Goal: Information Seeking & Learning: Find specific page/section

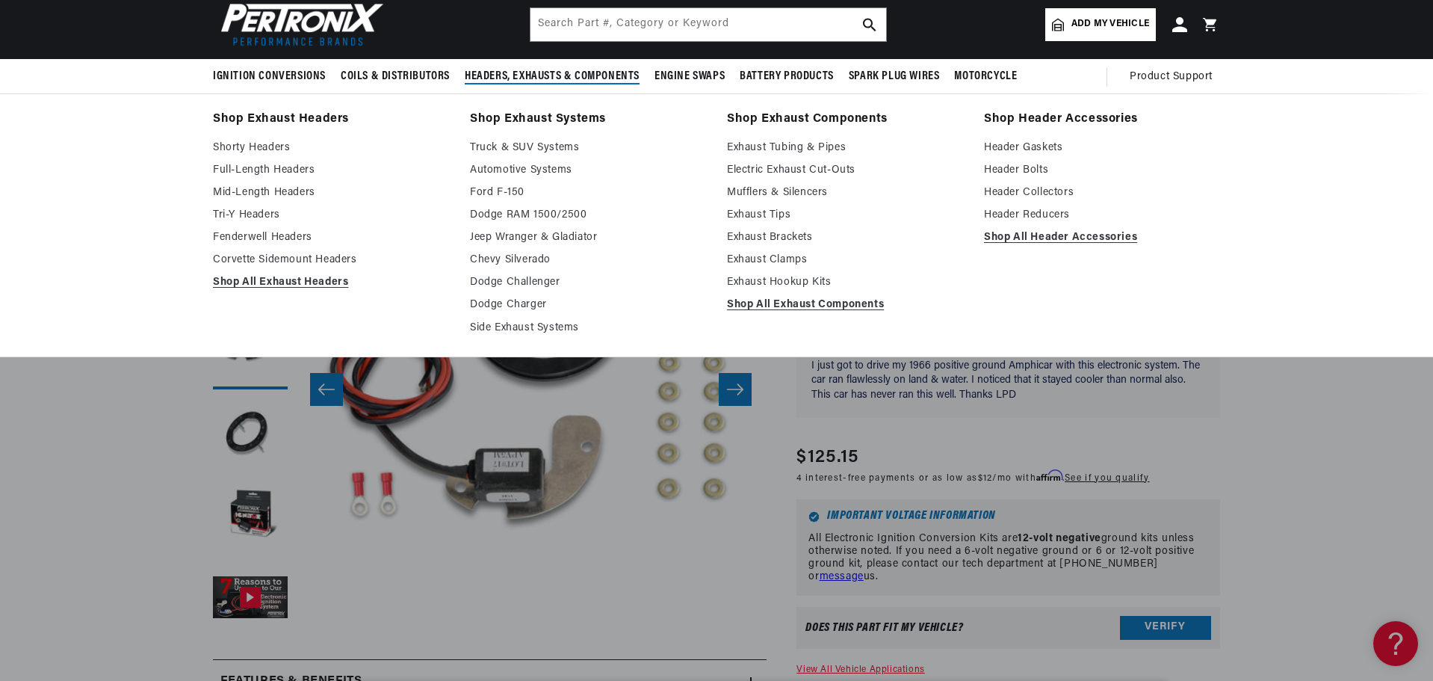
scroll to position [0, 944]
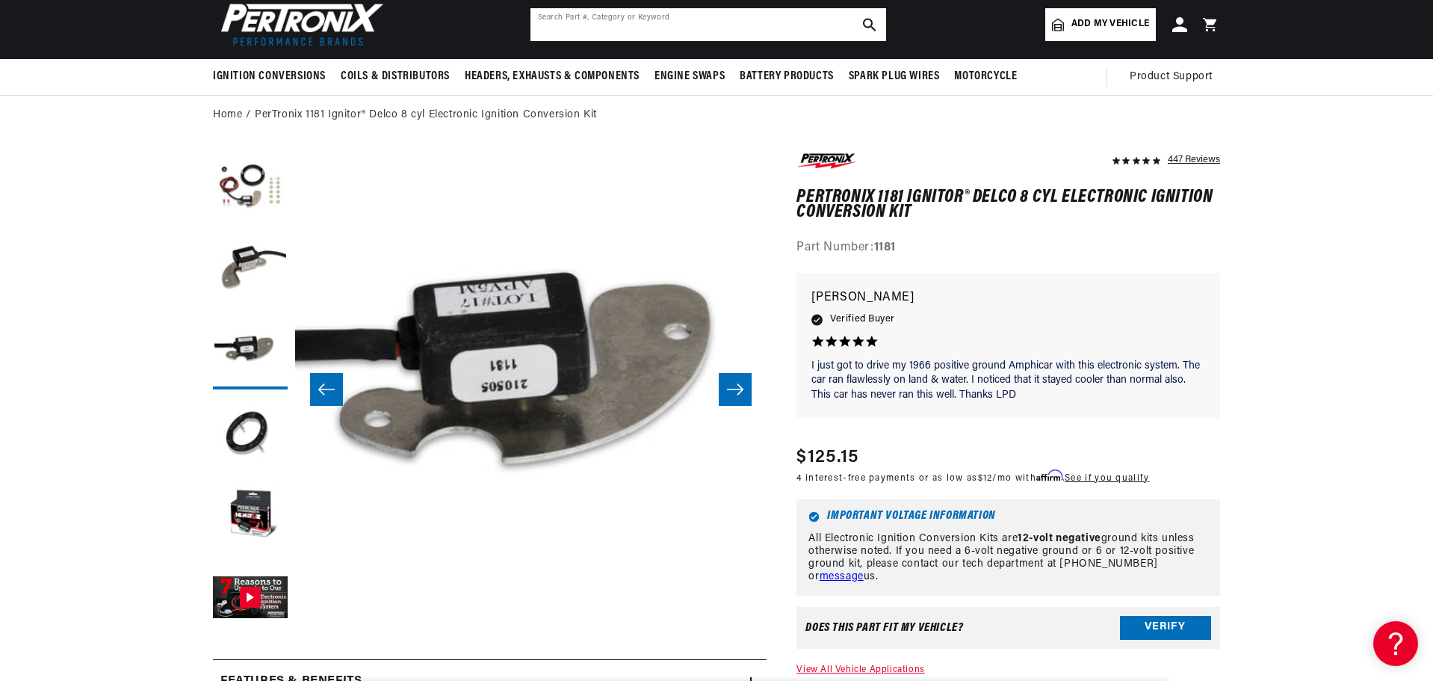
click at [702, 25] on input "text" at bounding box center [709, 24] width 356 height 33
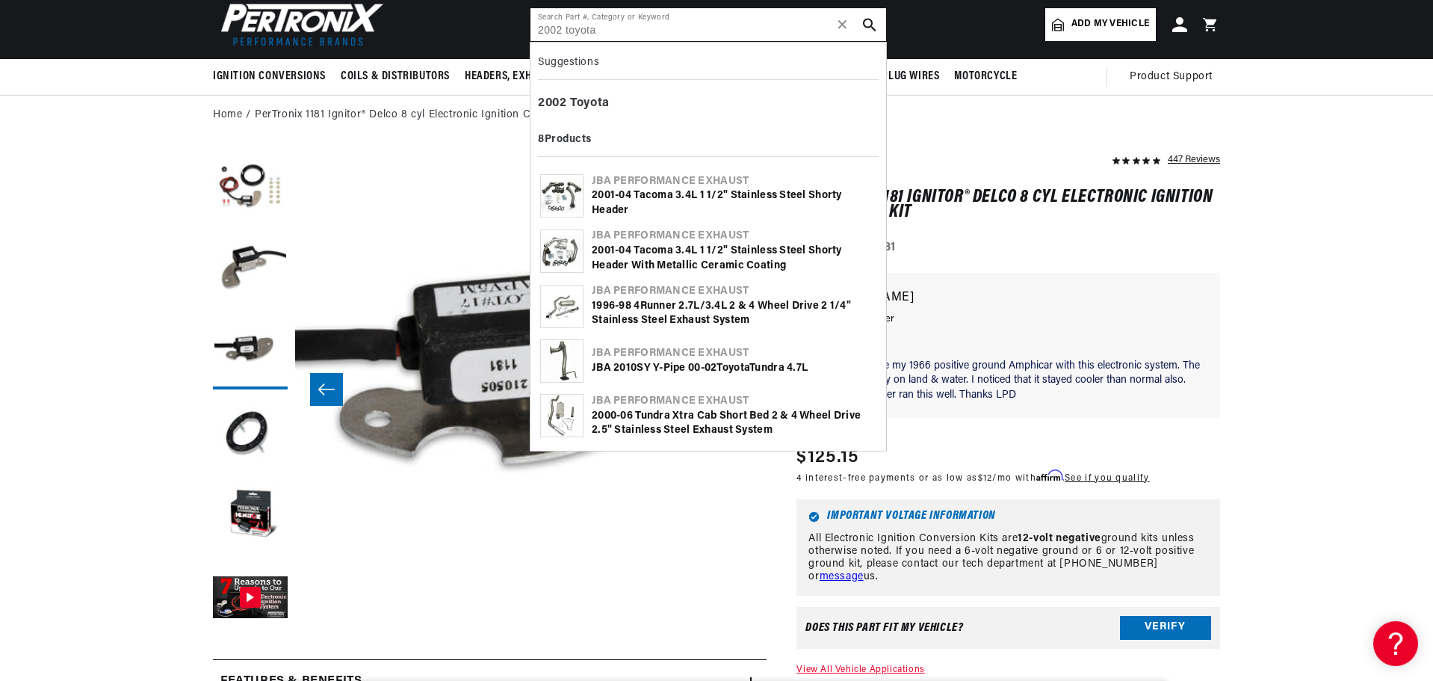
scroll to position [0, 453]
type input "2002 toyota se"
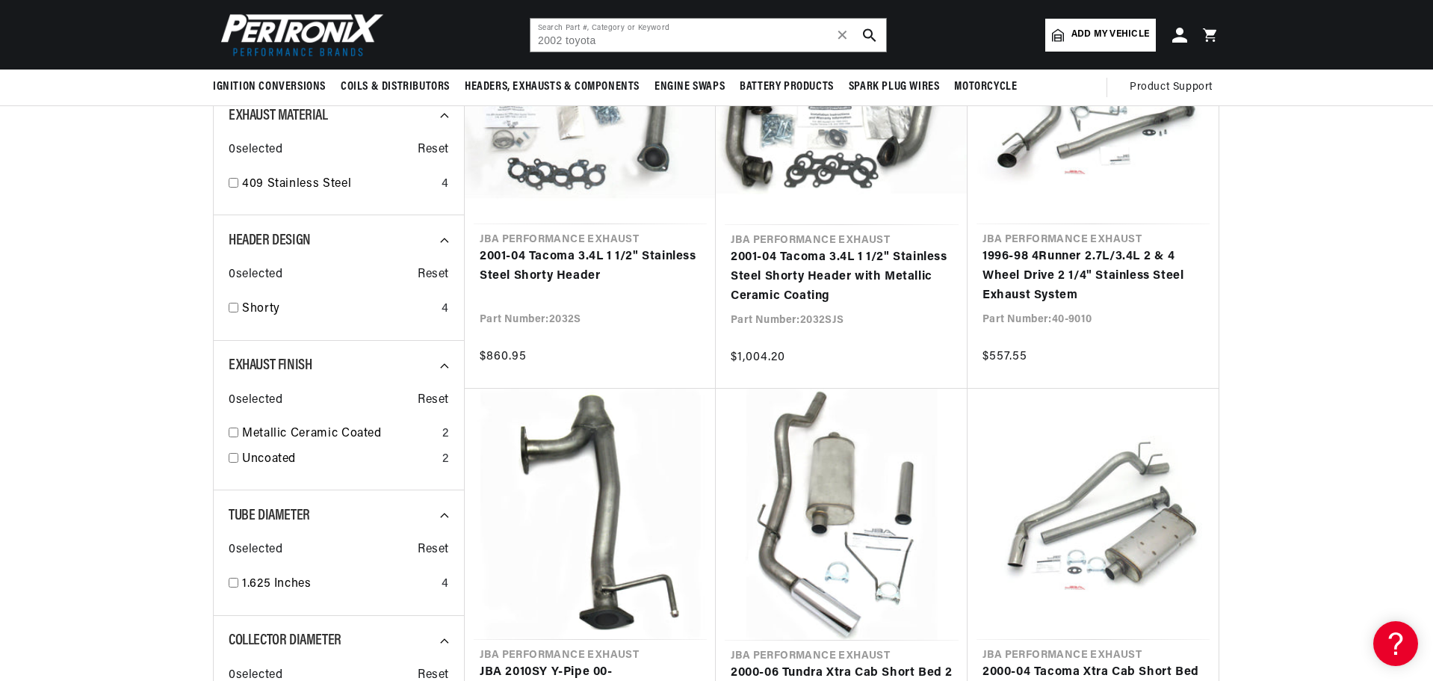
scroll to position [75, 0]
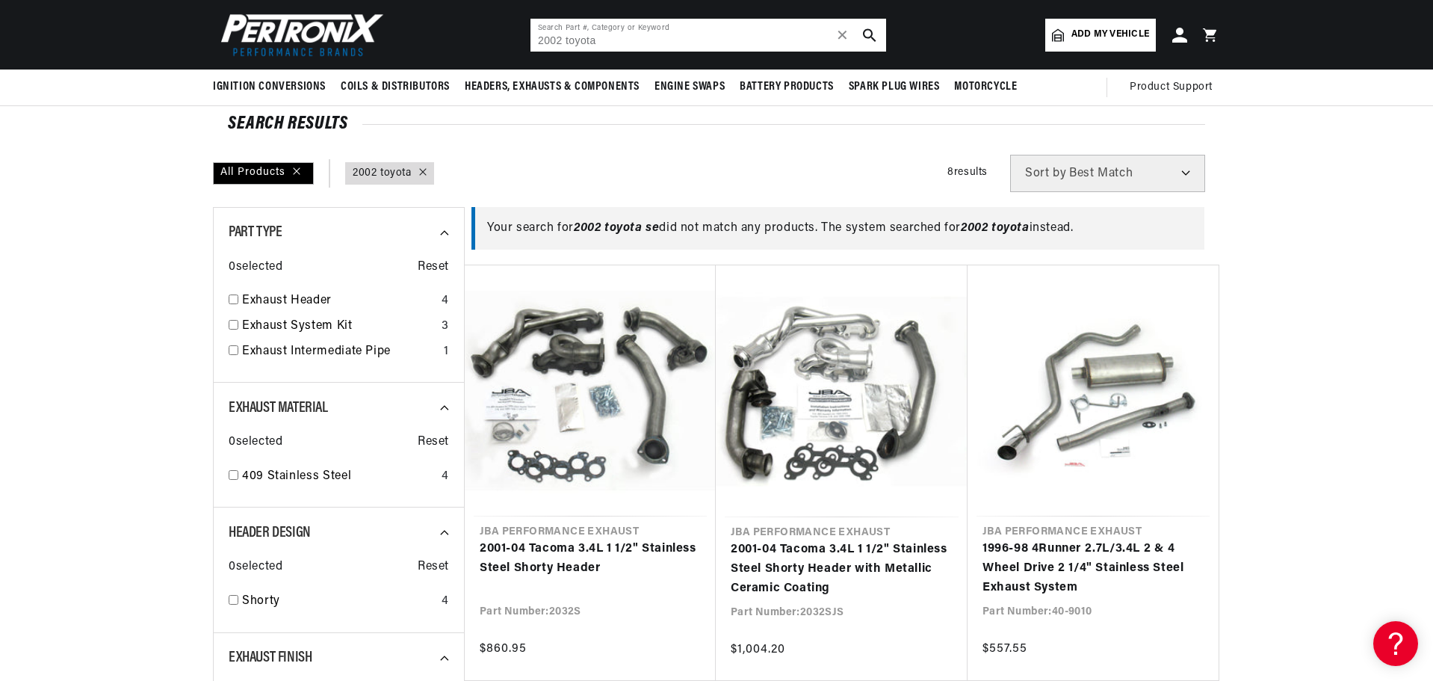
click at [619, 41] on input "2002 toyota" at bounding box center [709, 35] width 356 height 33
type input "2"
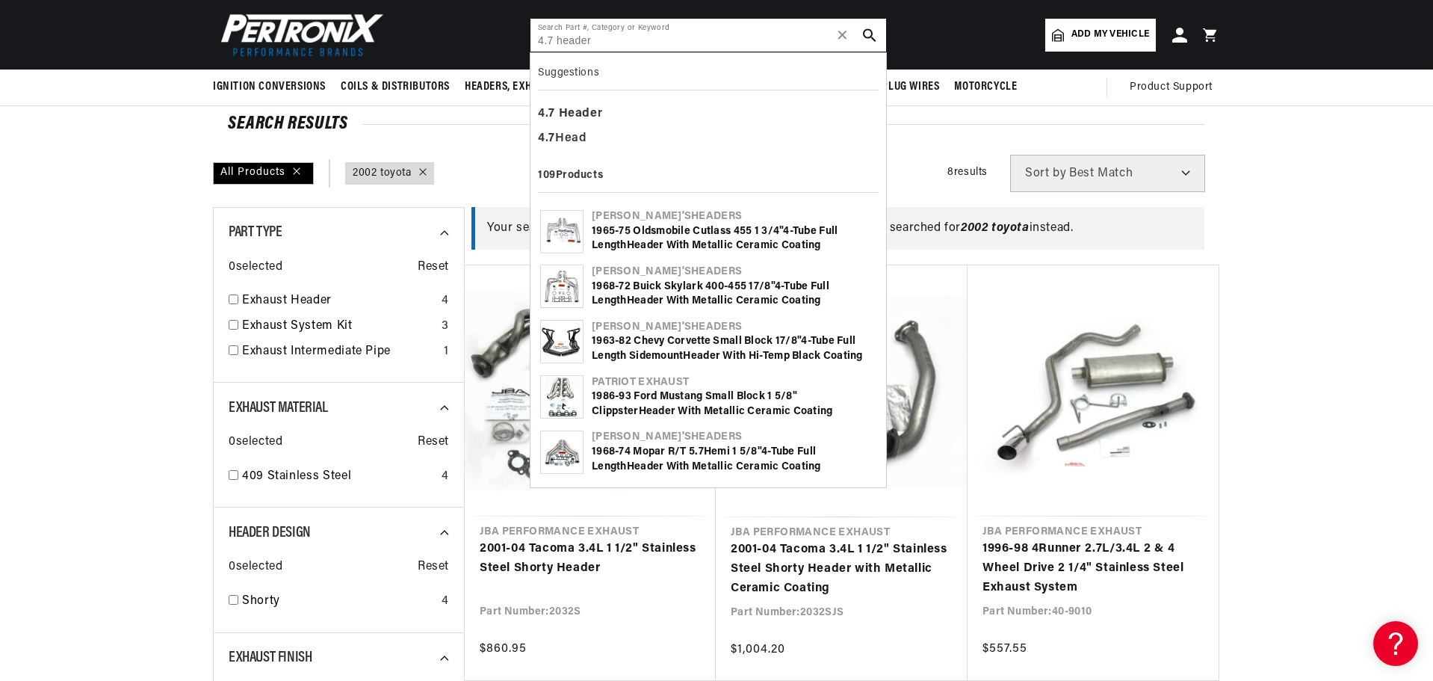
type input "4.7 header"
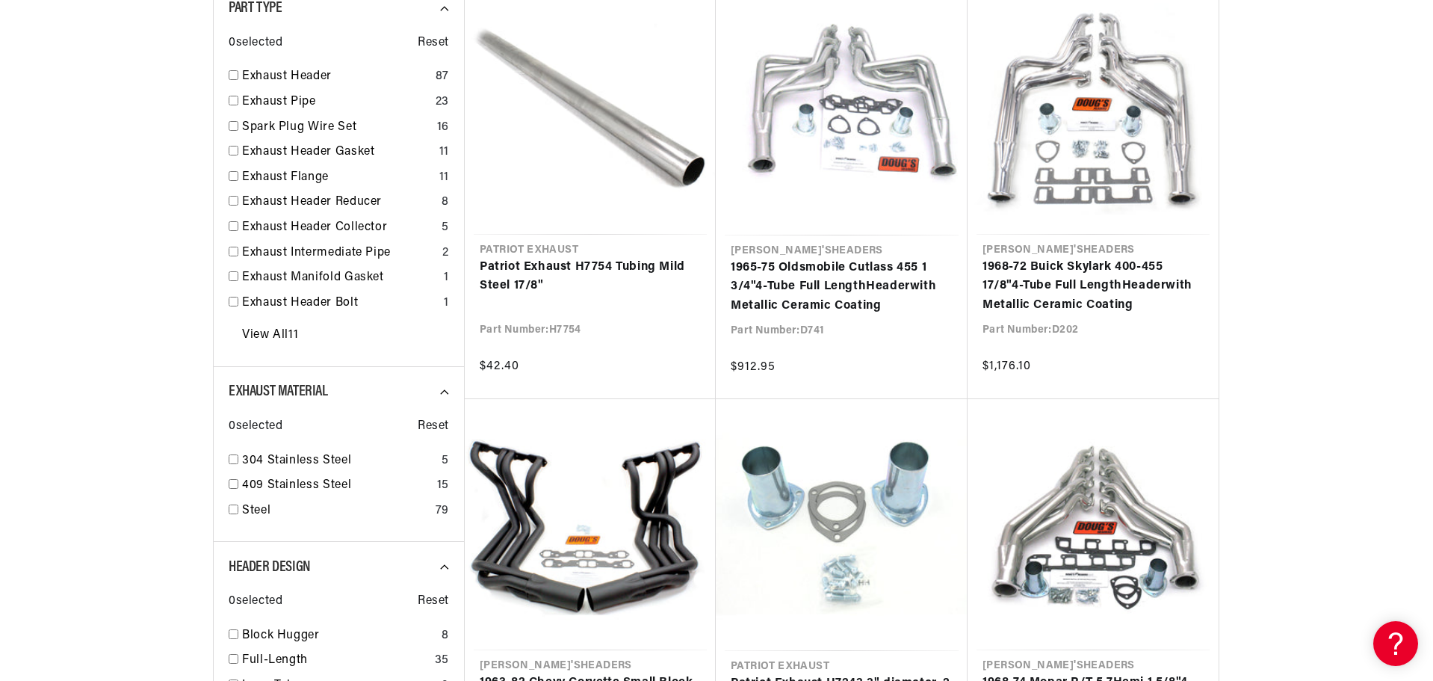
scroll to position [0, 453]
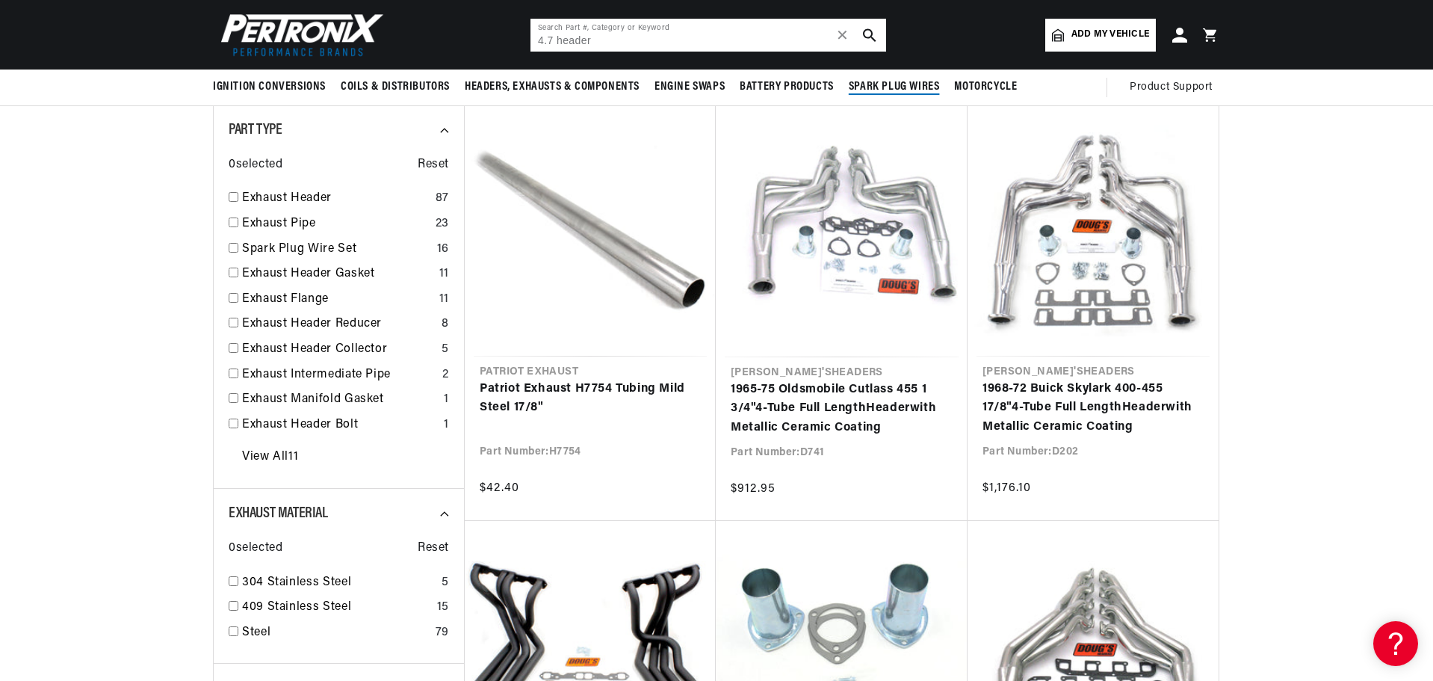
scroll to position [149, 0]
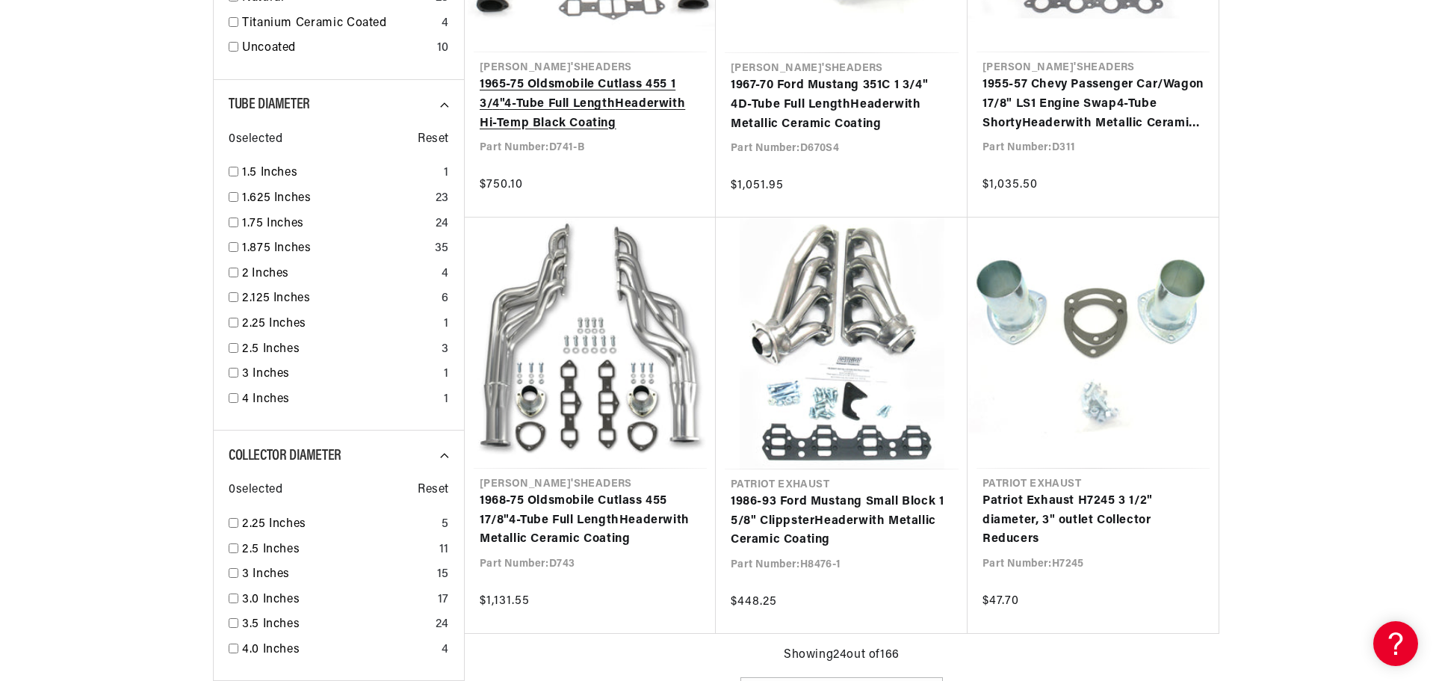
scroll to position [1315, 0]
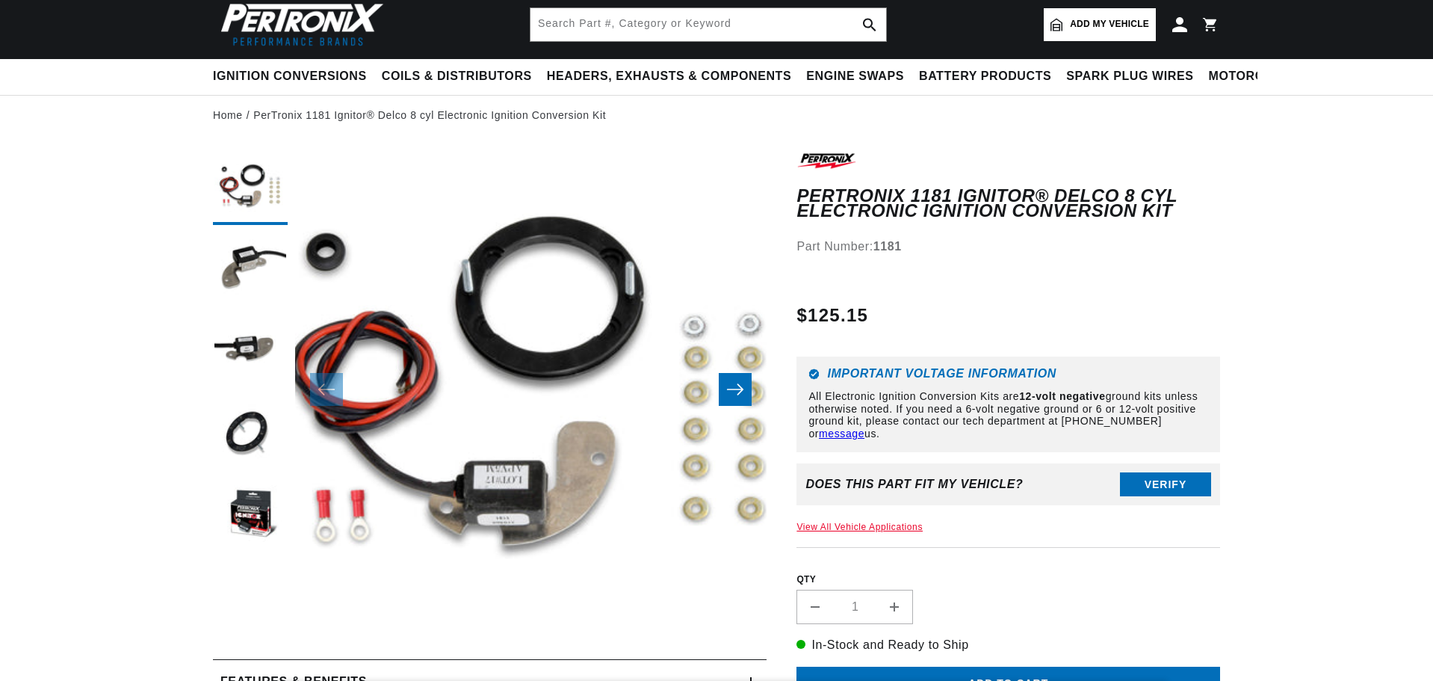
scroll to position [75, 0]
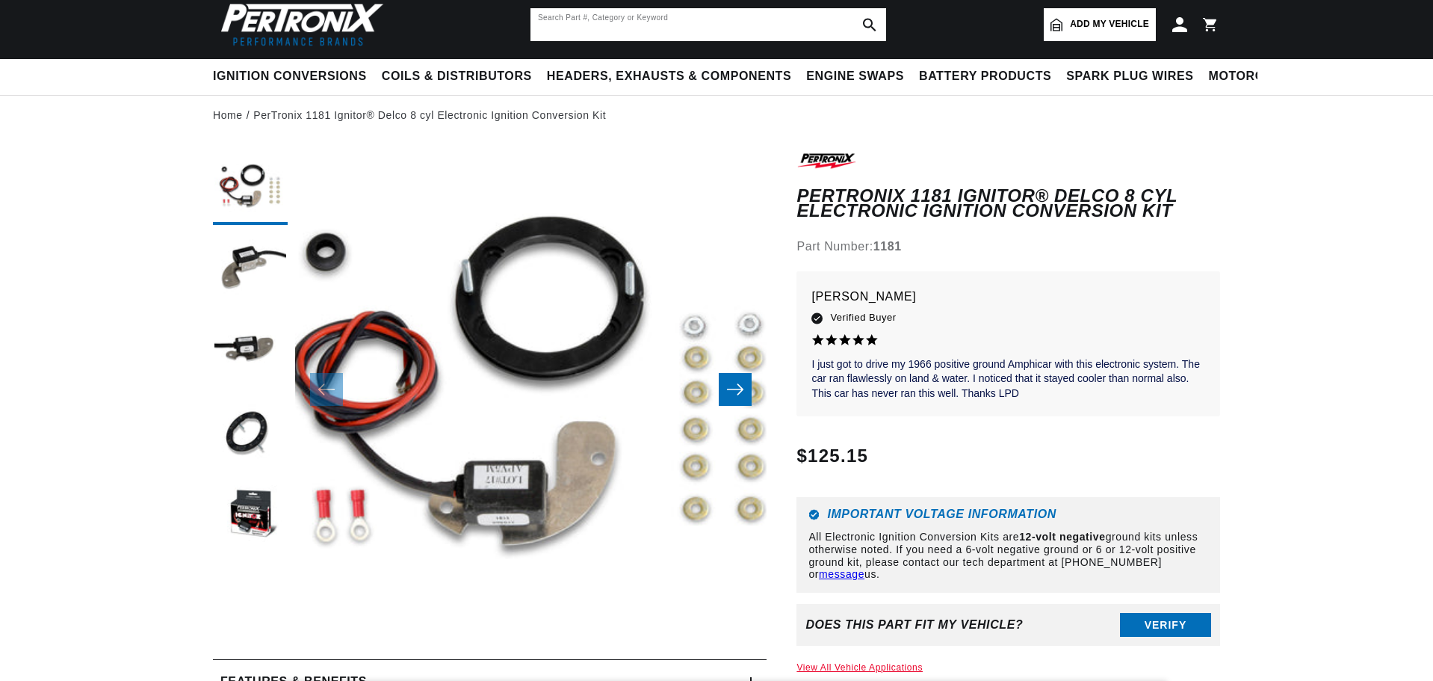
click at [599, 29] on input "text" at bounding box center [709, 24] width 356 height 33
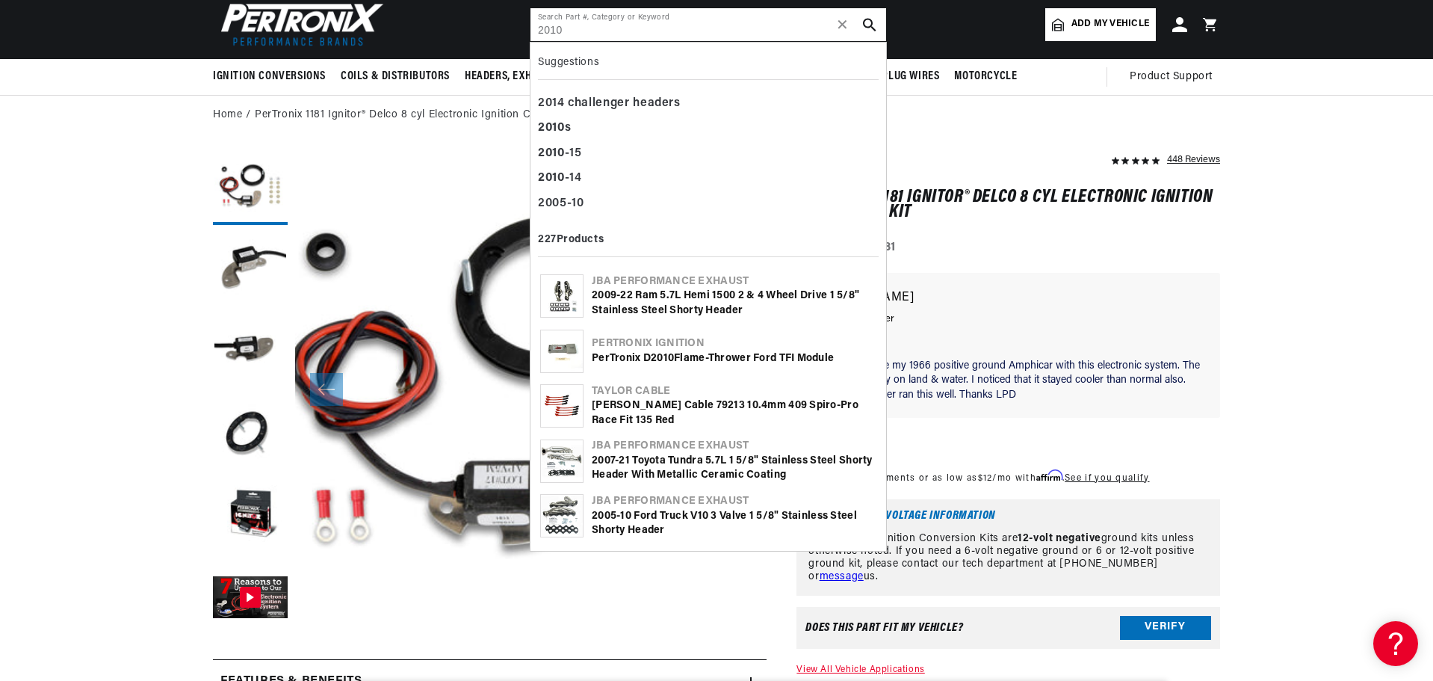
scroll to position [0, 453]
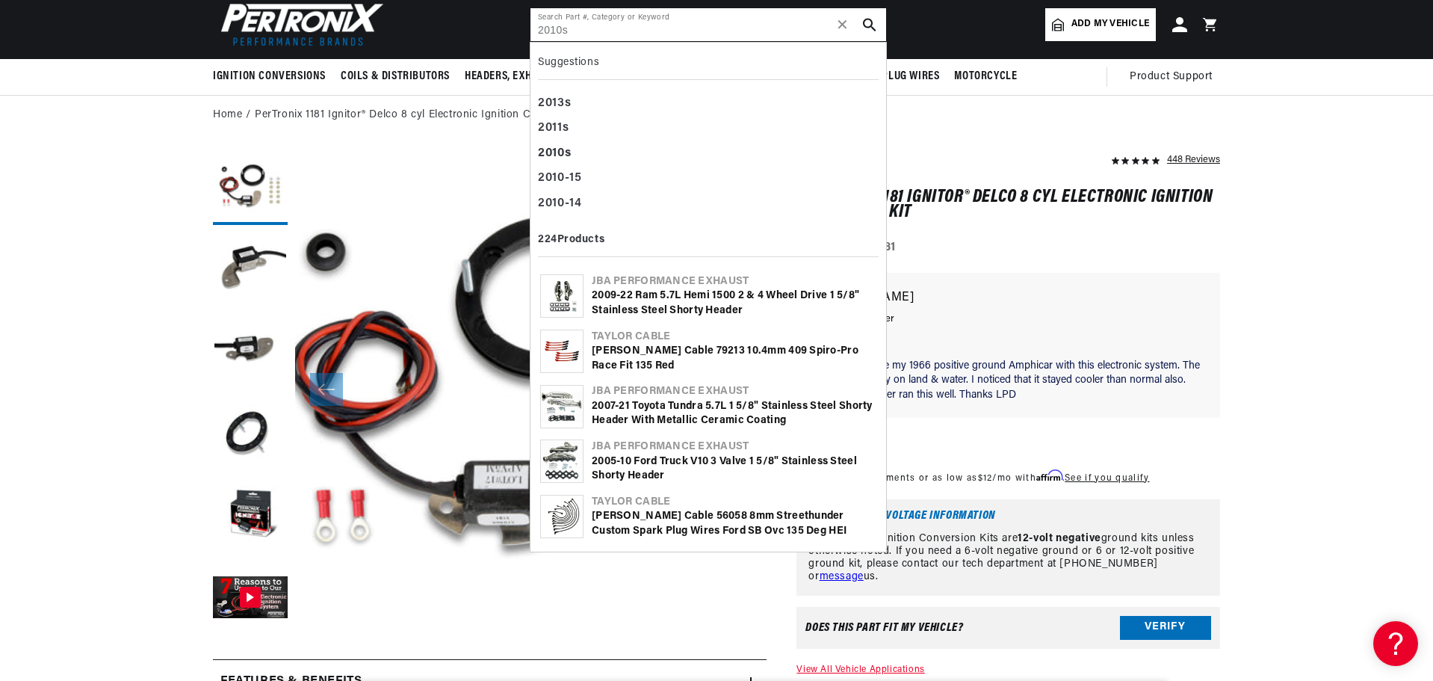
type input "2010s"
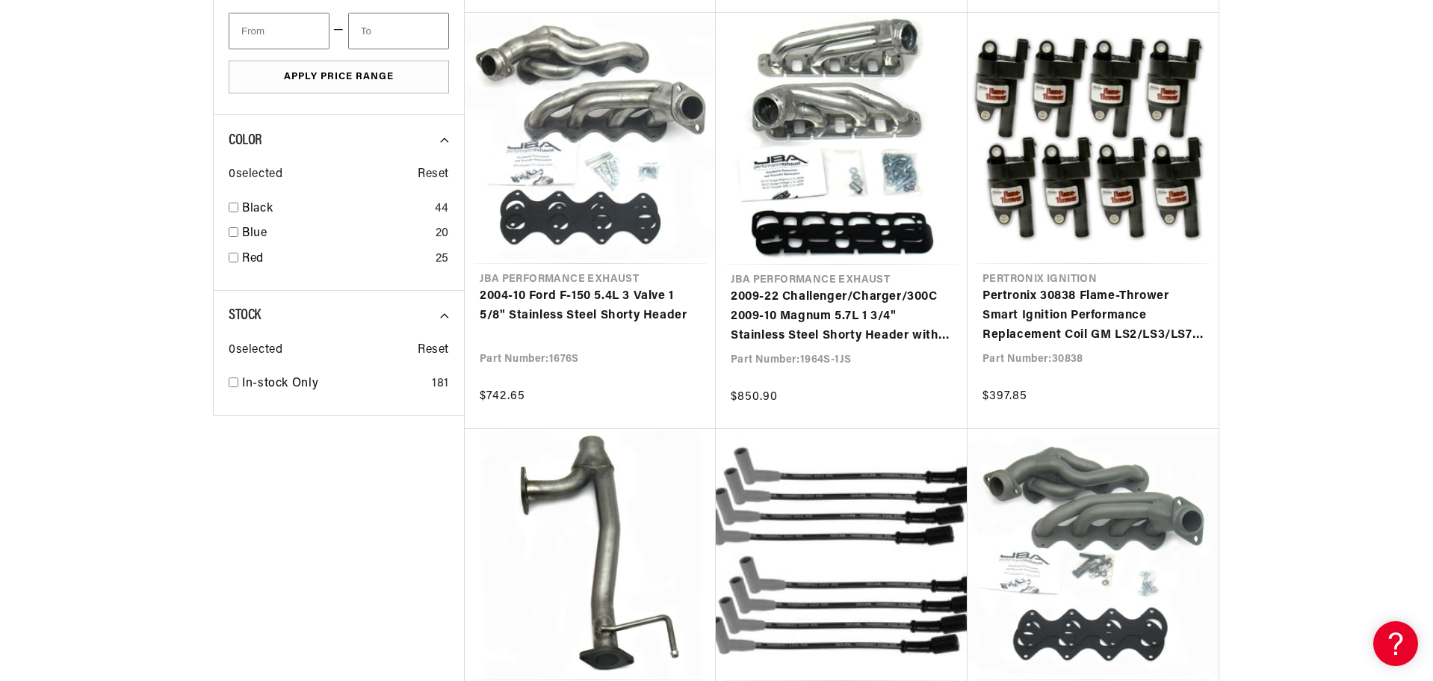
scroll to position [0, 453]
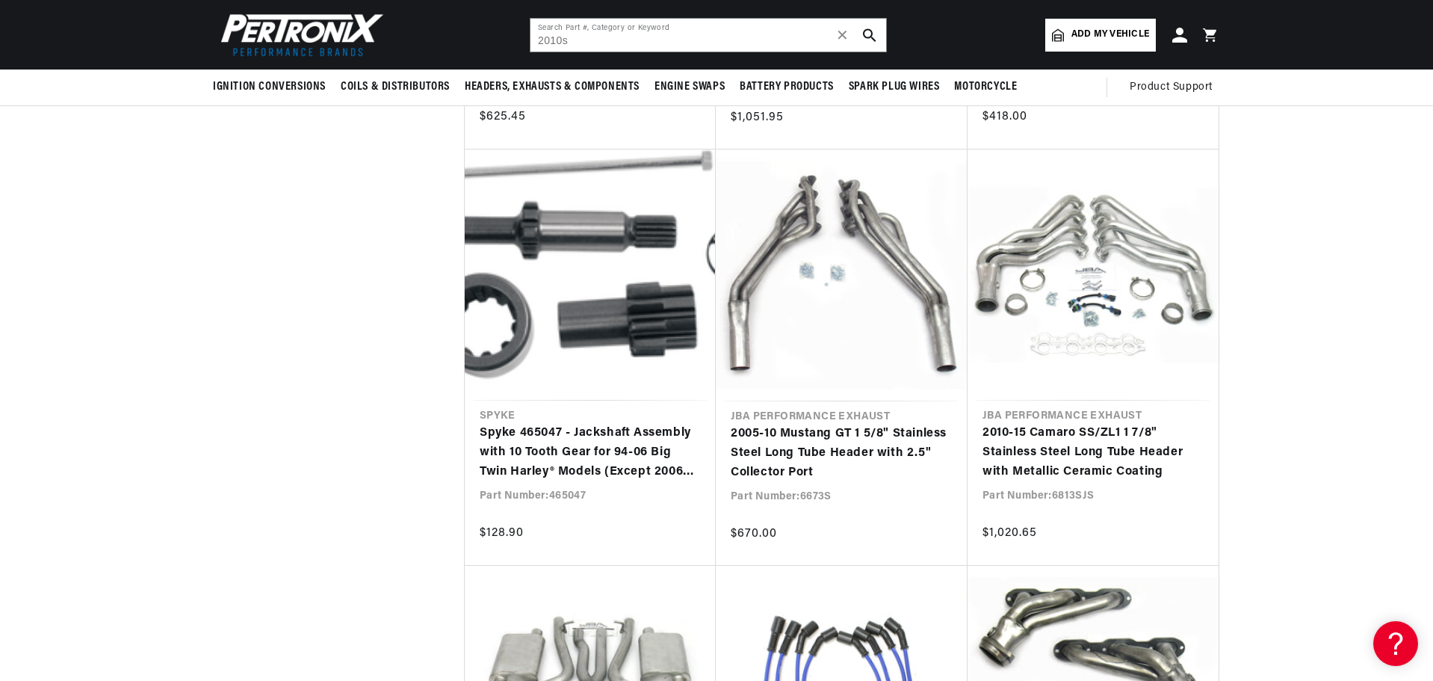
scroll to position [4708, 0]
click at [578, 46] on input "2010s" at bounding box center [709, 35] width 356 height 33
type input "2"
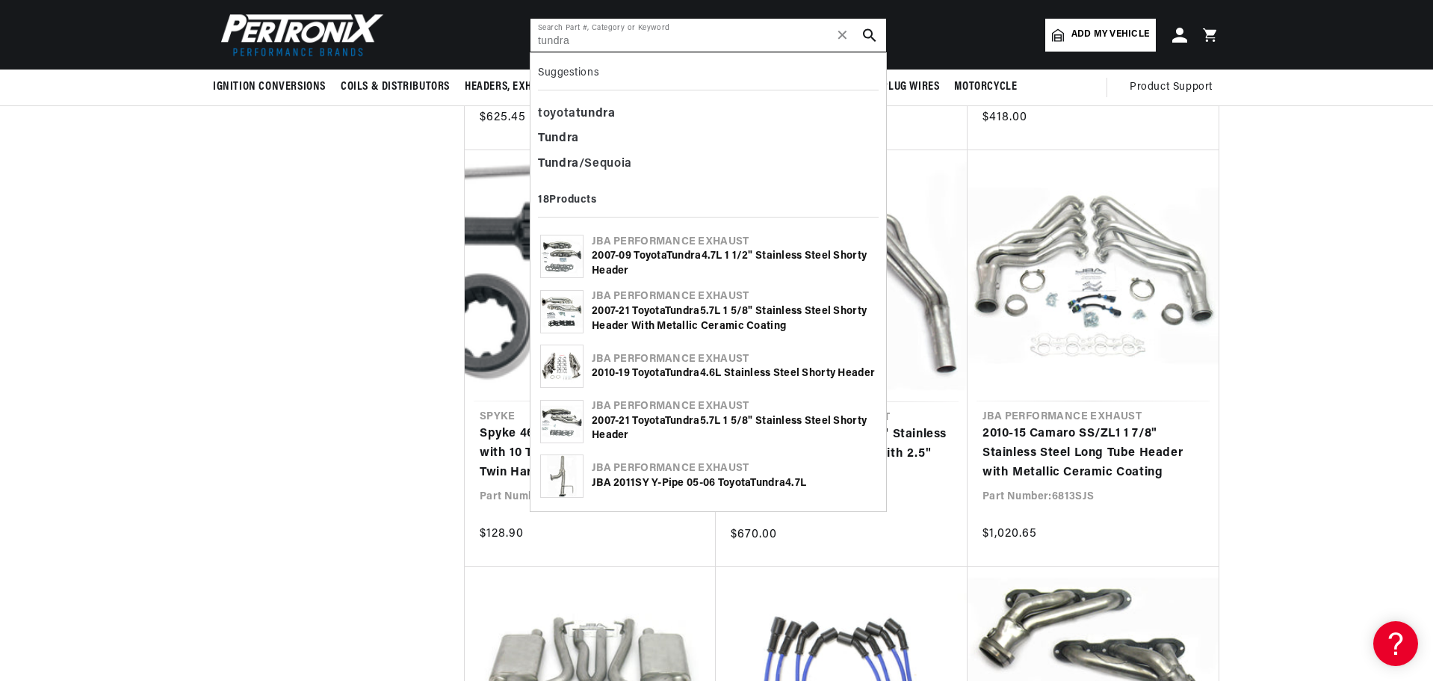
type input "tundra"
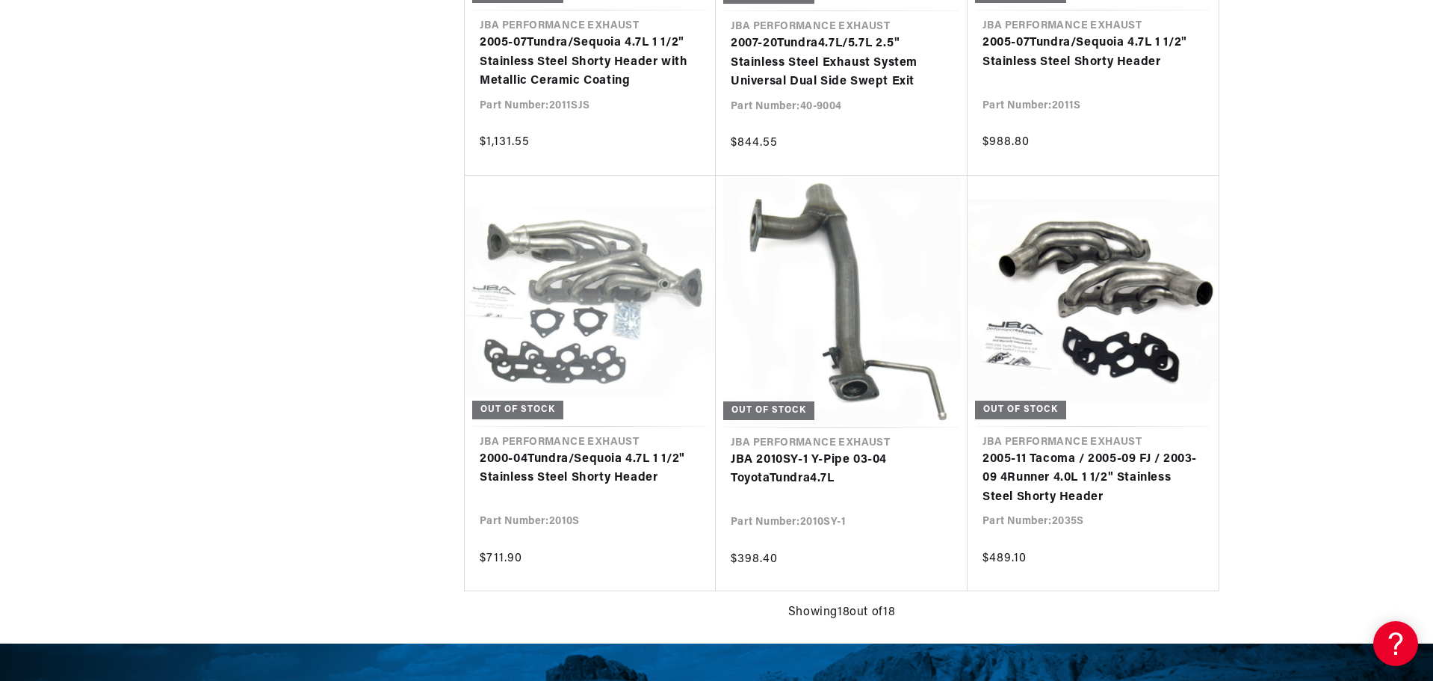
scroll to position [0, 453]
click at [559, 450] on link "2000-04 Tundra /Sequoia 4.7L 1 1/2" Stainless Steel Shorty Header" at bounding box center [590, 469] width 221 height 38
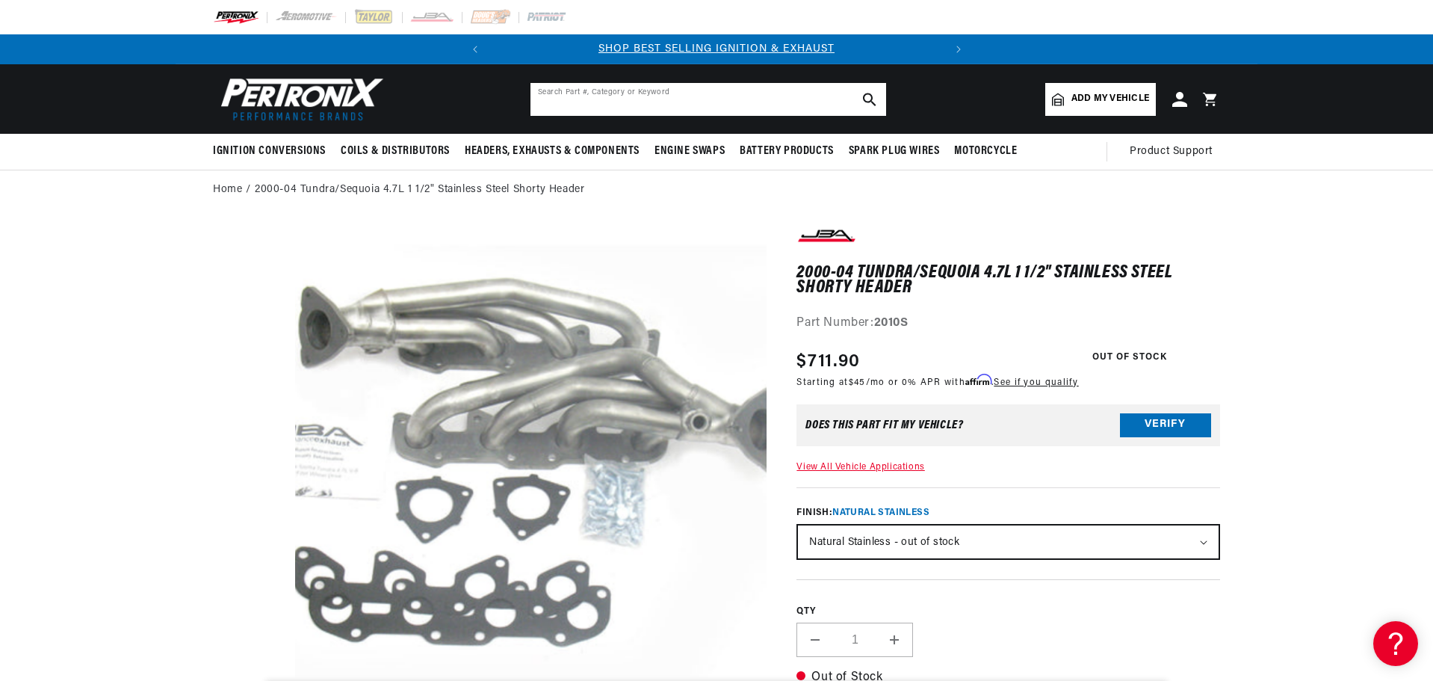
click at [667, 103] on input "text" at bounding box center [709, 99] width 356 height 33
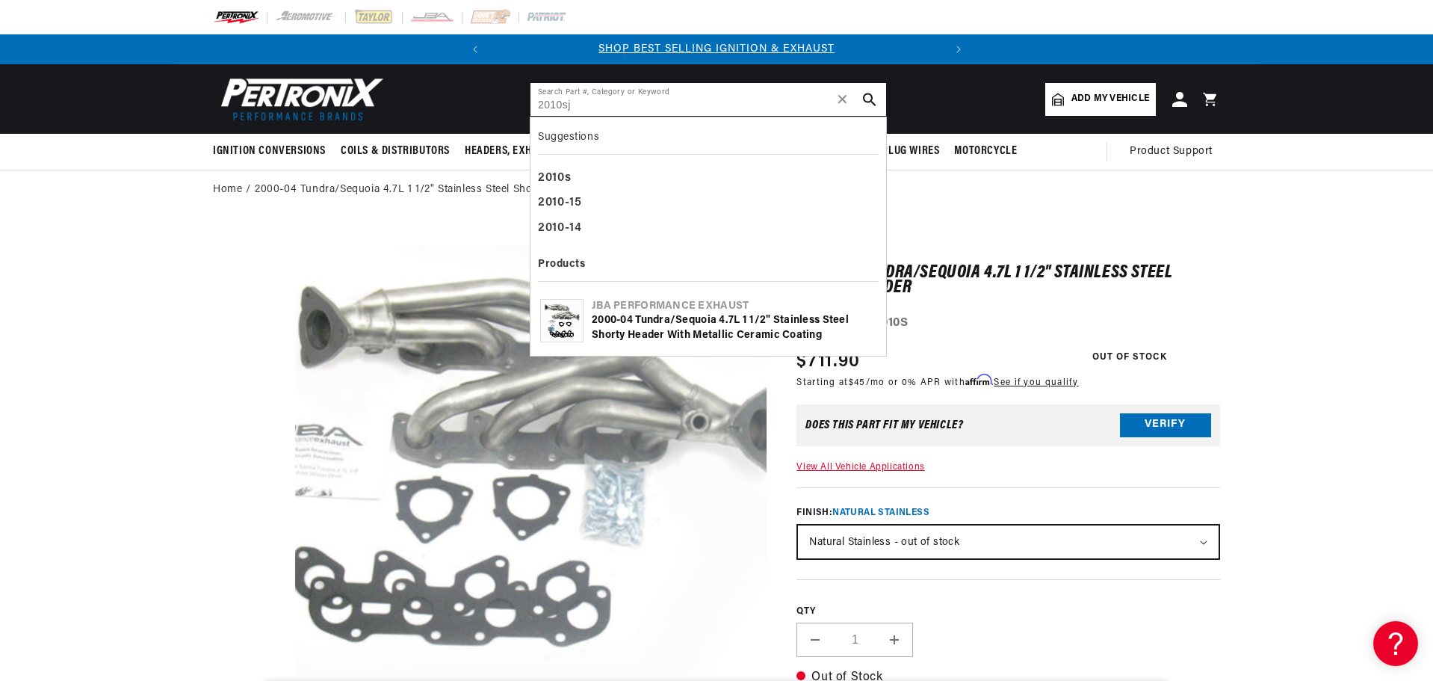
type input "2010sj"
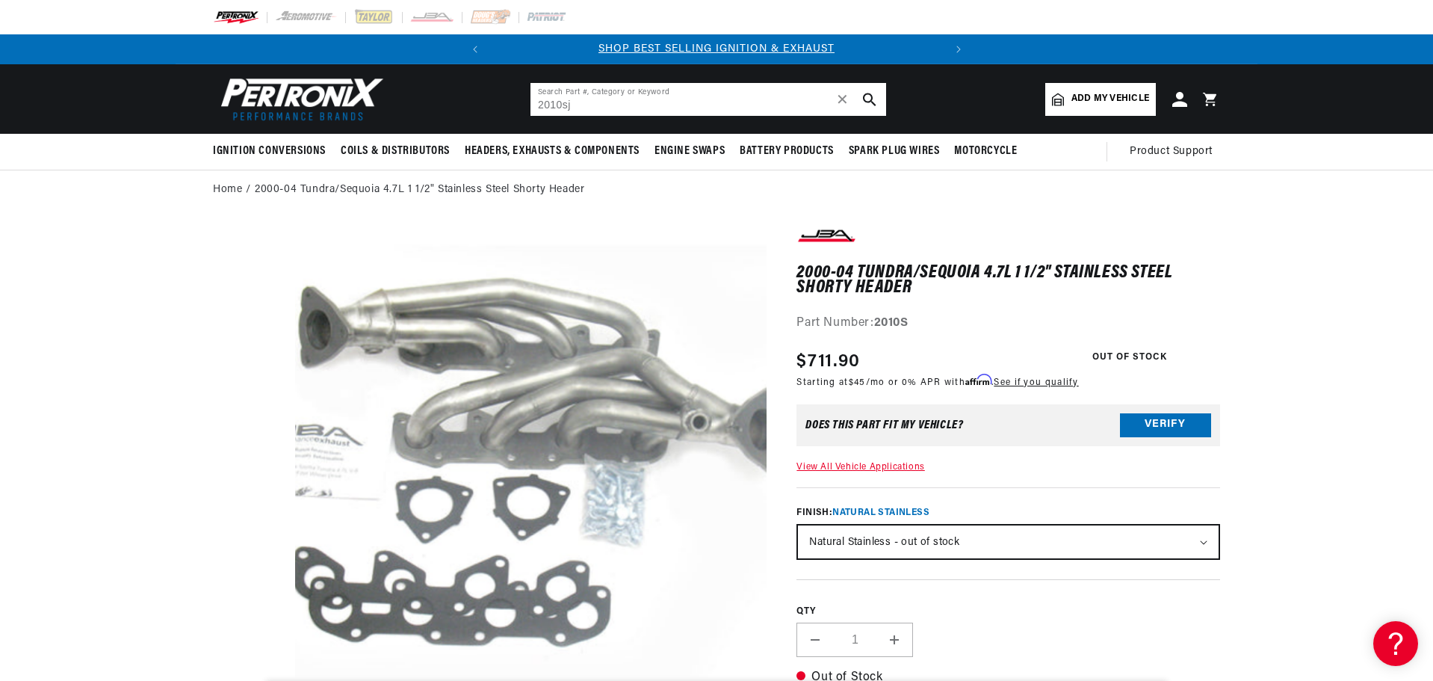
scroll to position [0, 141]
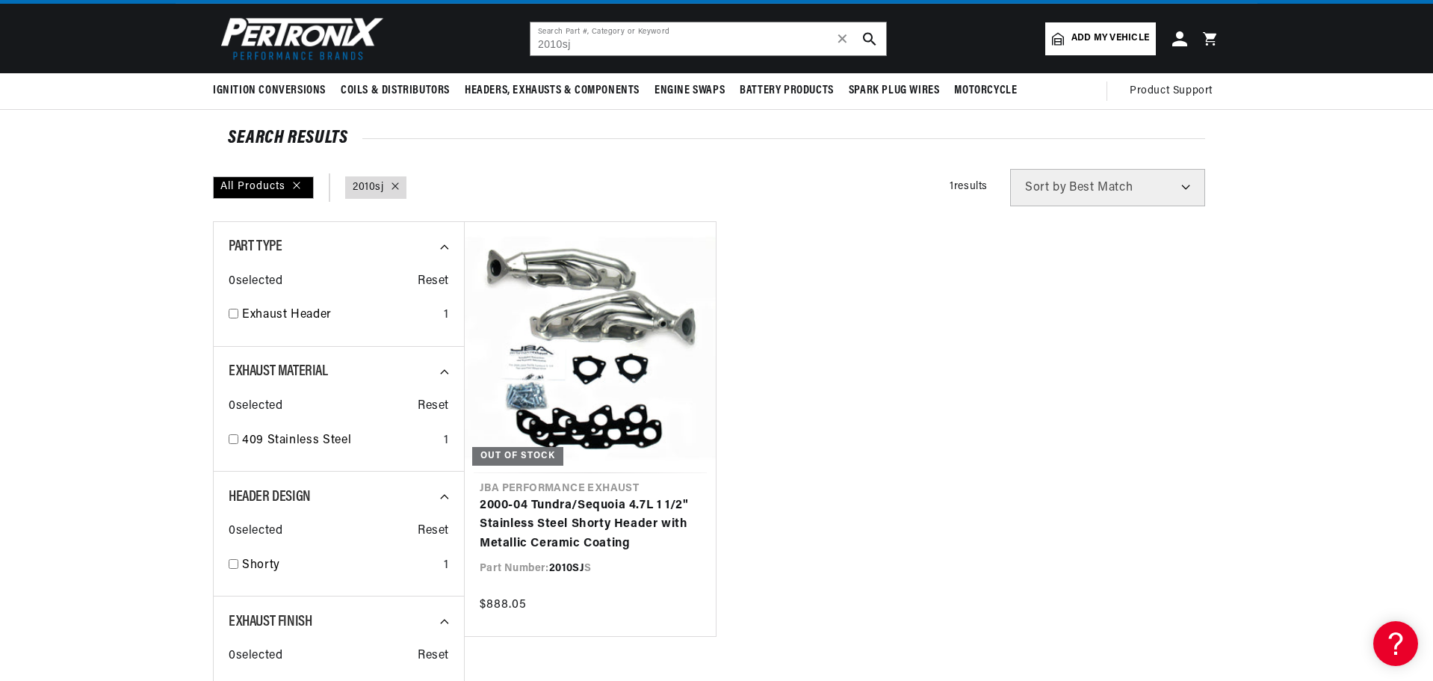
scroll to position [75, 0]
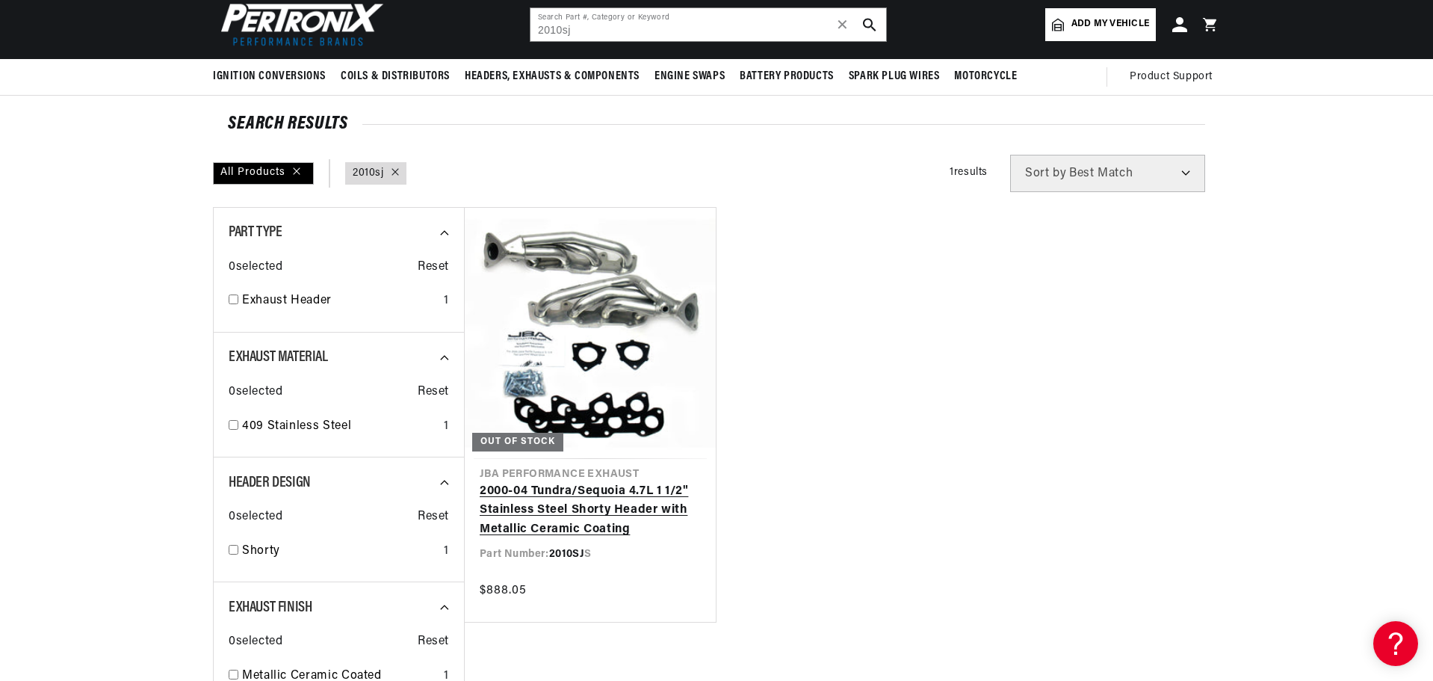
click at [578, 482] on link "2000-04 Tundra/Sequoia 4.7L 1 1/2" Stainless Steel Shorty Header with Metallic …" at bounding box center [590, 511] width 221 height 58
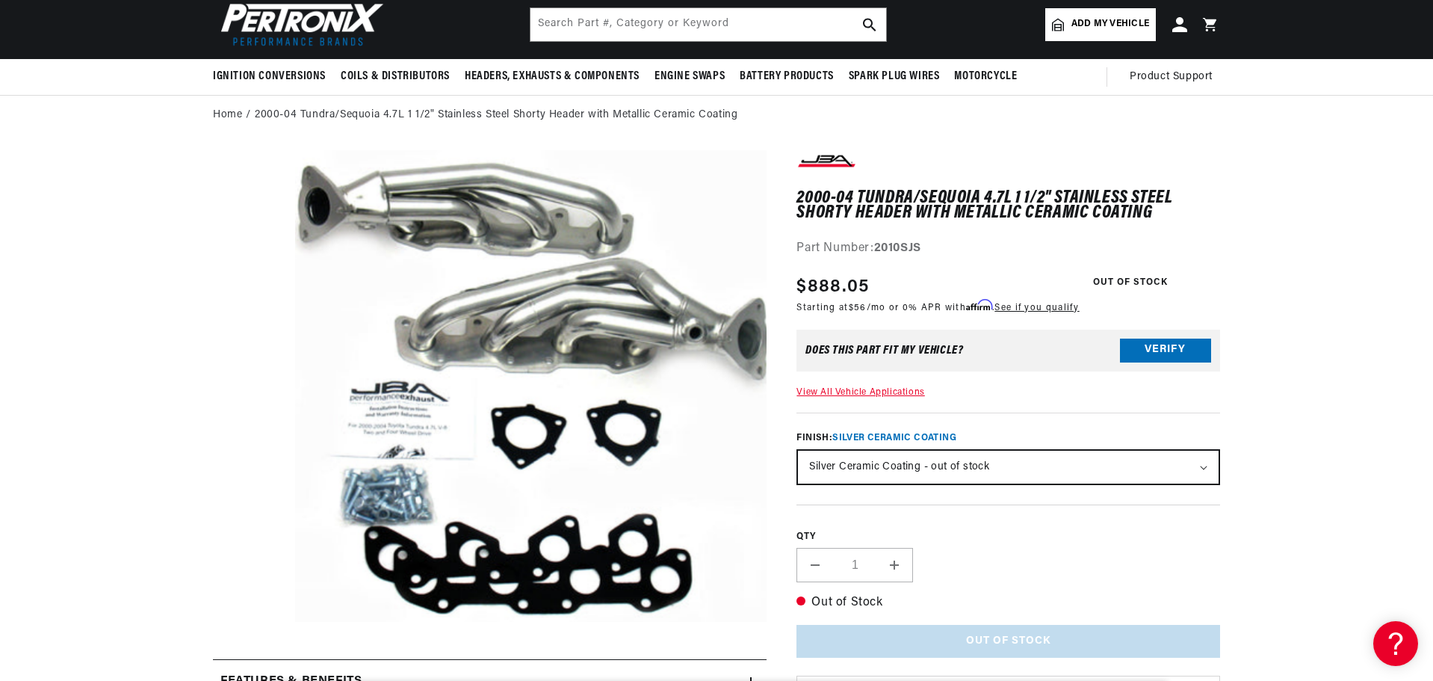
scroll to position [0, 453]
